Goal: Browse casually: Explore the website without a specific task or goal

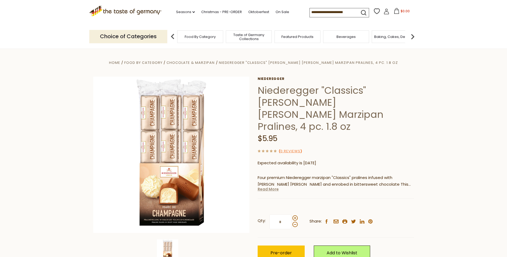
click at [269, 186] on link "Read More" at bounding box center [268, 188] width 21 height 5
